Goal: Task Accomplishment & Management: Use online tool/utility

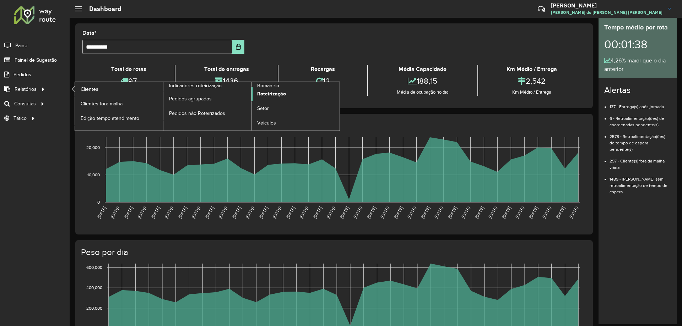
click at [272, 96] on span "Roteirização" at bounding box center [271, 93] width 29 height 7
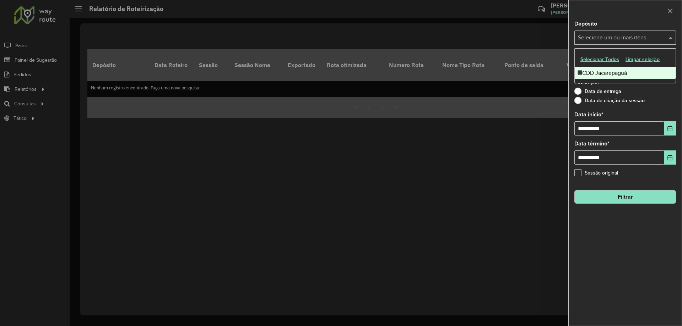
click at [618, 37] on input "text" at bounding box center [621, 38] width 91 height 9
drag, startPoint x: 33, startPoint y: 99, endPoint x: 109, endPoint y: 108, distance: 76.5
click at [34, 99] on div at bounding box center [341, 163] width 682 height 326
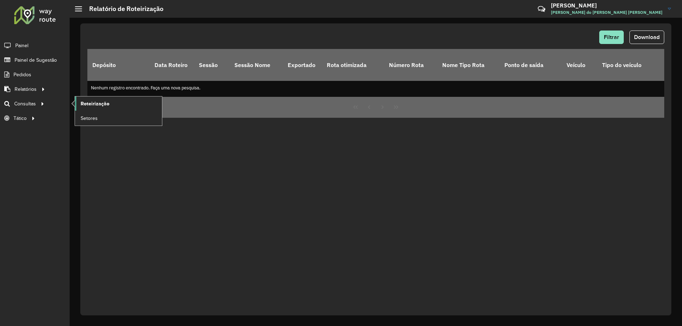
click at [118, 105] on link "Roteirização" at bounding box center [118, 104] width 87 height 14
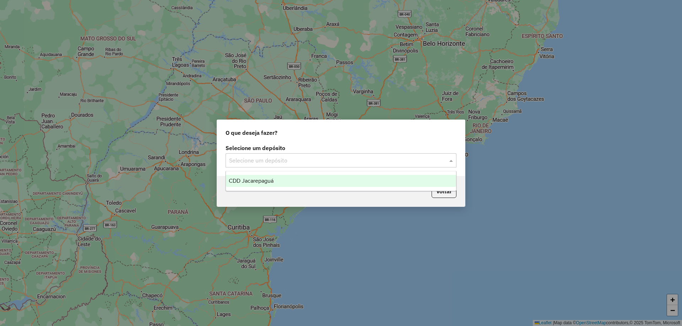
click at [338, 158] on input "text" at bounding box center [334, 161] width 210 height 9
click at [317, 178] on div "CDD Jacarepaguá" at bounding box center [341, 181] width 230 height 12
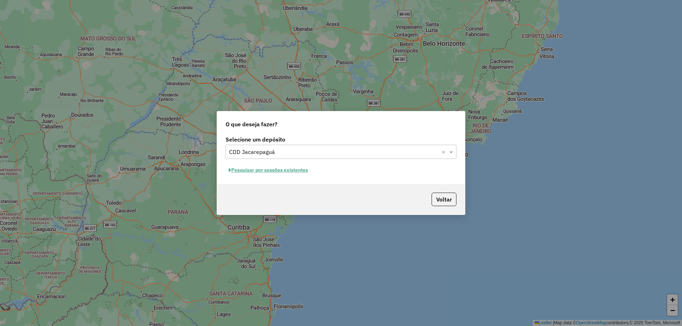
click at [255, 175] on button "Pesquisar por sessões existentes" at bounding box center [268, 170] width 86 height 11
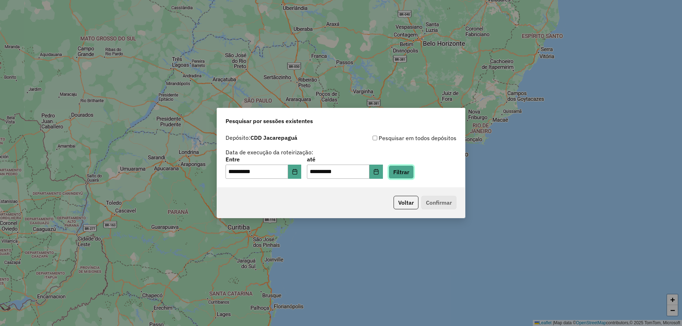
click at [413, 179] on button "Filtrar" at bounding box center [400, 171] width 25 height 13
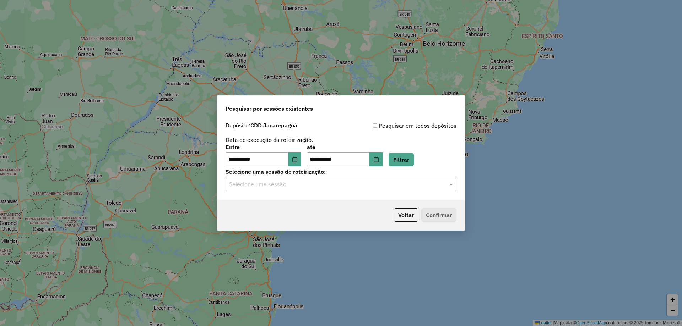
click at [287, 182] on input "text" at bounding box center [334, 184] width 210 height 9
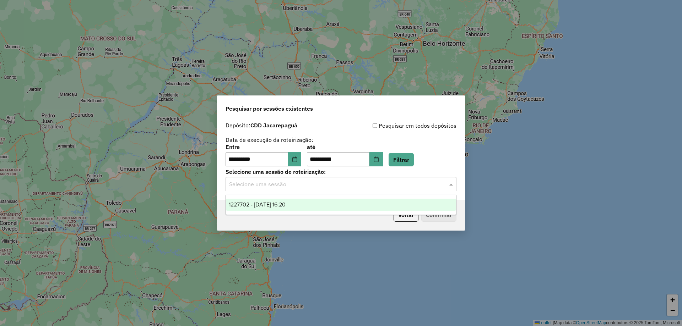
click at [300, 203] on div "1227702 - 11/08/2025 16:20" at bounding box center [341, 205] width 230 height 12
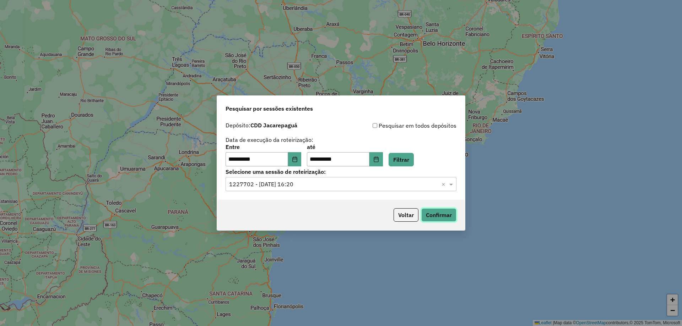
click at [427, 216] on button "Confirmar" at bounding box center [438, 214] width 35 height 13
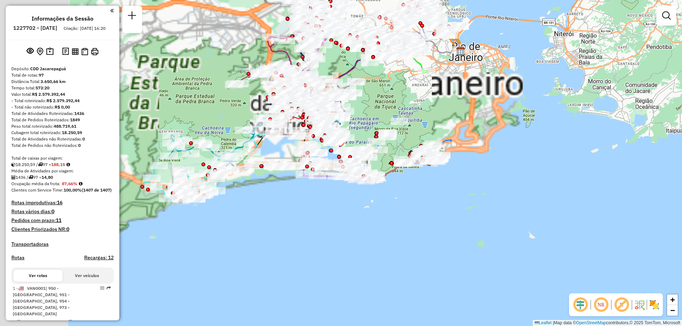
drag, startPoint x: 499, startPoint y: 132, endPoint x: 493, endPoint y: 142, distance: 11.6
click at [497, 141] on div "Janela de atendimento Grade de atendimento Capacidade Transportadoras Veículos …" at bounding box center [341, 163] width 682 height 326
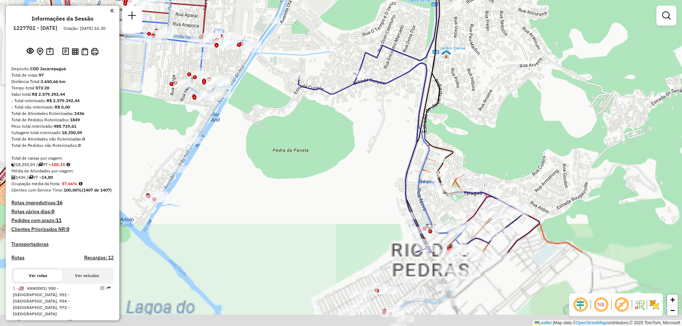
drag, startPoint x: 342, startPoint y: 116, endPoint x: 317, endPoint y: 68, distance: 54.5
click at [321, 71] on div "Janela de atendimento Grade de atendimento Capacidade Transportadoras Veículos …" at bounding box center [341, 163] width 682 height 326
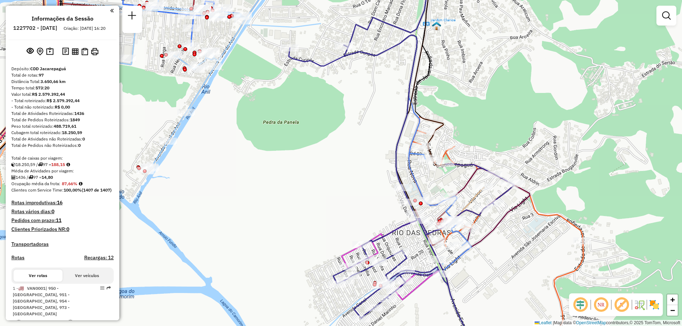
drag, startPoint x: 394, startPoint y: 244, endPoint x: 357, endPoint y: 146, distance: 105.0
click at [357, 146] on div "Janela de atendimento Grade de atendimento Capacidade Transportadoras Veículos …" at bounding box center [341, 163] width 682 height 326
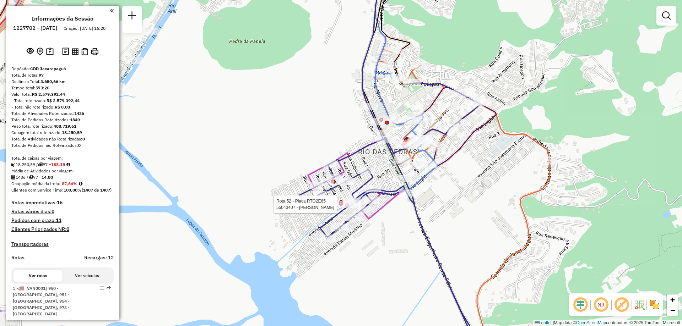
select select "**********"
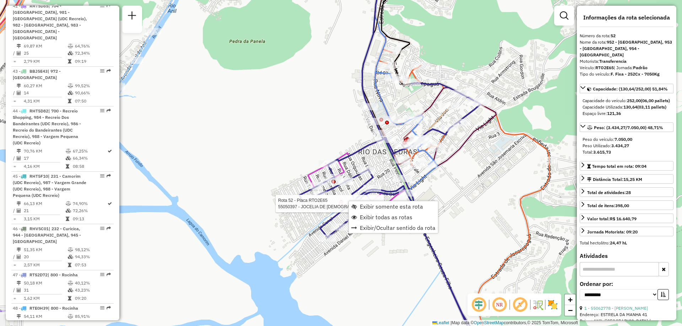
scroll to position [2326, 0]
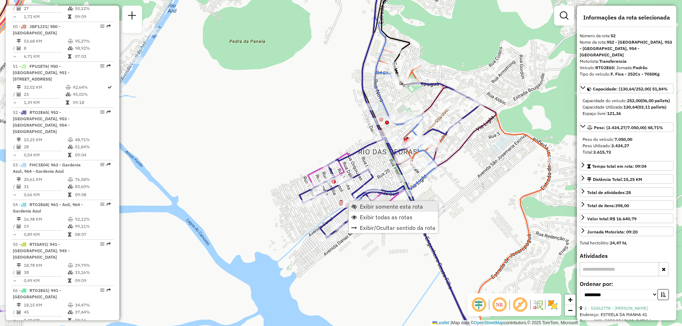
click at [359, 205] on link "Exibir somente esta rota" at bounding box center [393, 206] width 89 height 11
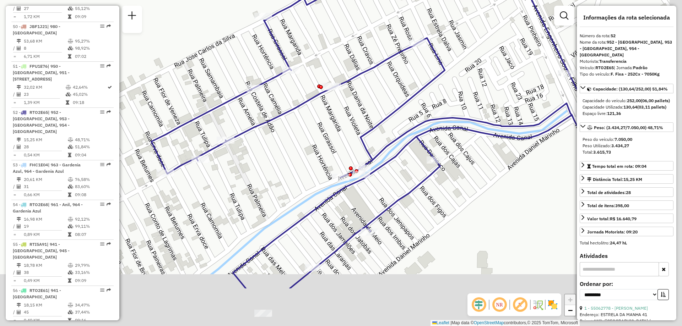
drag, startPoint x: 432, startPoint y: 212, endPoint x: 396, endPoint y: 136, distance: 84.0
click at [396, 138] on icon at bounding box center [402, 93] width 502 height 392
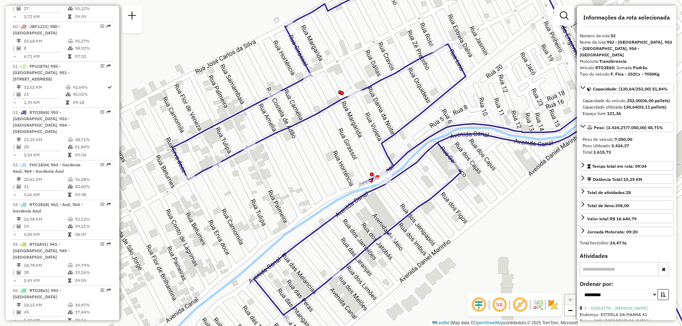
drag, startPoint x: 356, startPoint y: 138, endPoint x: 380, endPoint y: 149, distance: 25.9
click at [380, 149] on div "Janela de atendimento Grade de atendimento Capacidade Transportadoras Veículos …" at bounding box center [341, 163] width 682 height 326
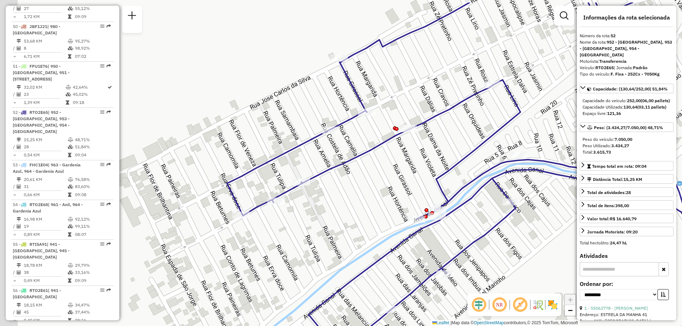
click at [419, 148] on div "Janela de atendimento Grade de atendimento Capacidade Transportadoras Veículos …" at bounding box center [341, 163] width 682 height 326
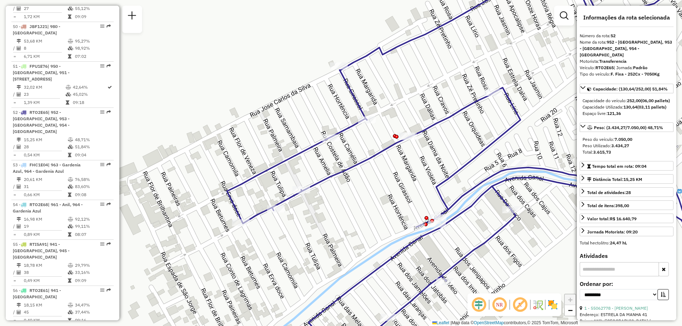
drag, startPoint x: 423, startPoint y: 129, endPoint x: 416, endPoint y: 154, distance: 26.1
click at [416, 154] on icon at bounding box center [482, 171] width 511 height 392
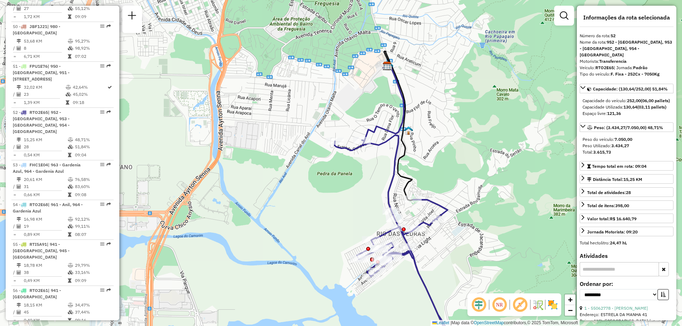
drag, startPoint x: 440, startPoint y: 196, endPoint x: 411, endPoint y: 233, distance: 47.0
click at [411, 233] on div at bounding box center [415, 229] width 18 height 7
